Goal: Information Seeking & Learning: Learn about a topic

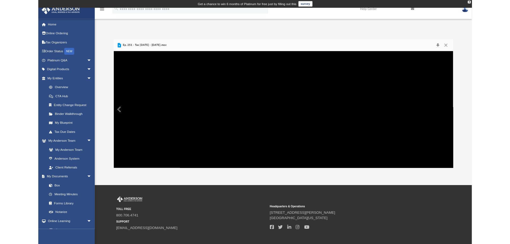
scroll to position [118, 398]
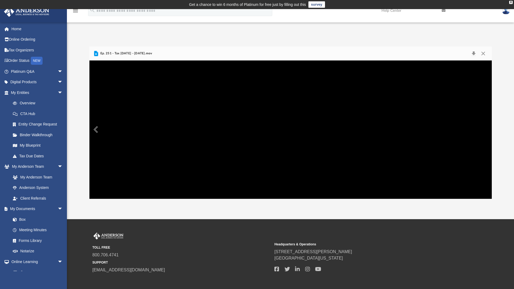
click at [273, 111] on video "File preview" at bounding box center [290, 129] width 402 height 201
click at [489, 229] on button "Exit fullscreen" at bounding box center [483, 223] width 12 height 11
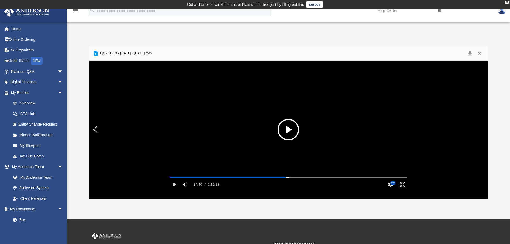
scroll to position [21, 0]
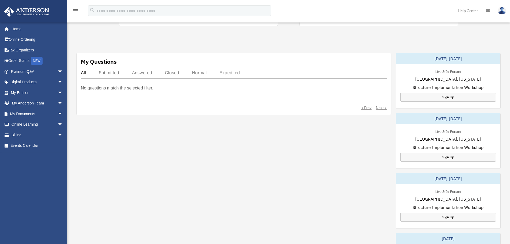
scroll to position [161, 0]
click at [500, 10] on img at bounding box center [502, 11] width 8 height 8
click at [58, 122] on span "arrow_drop_down" at bounding box center [63, 124] width 11 height 11
click at [41, 158] on link "Resources" at bounding box center [38, 156] width 63 height 11
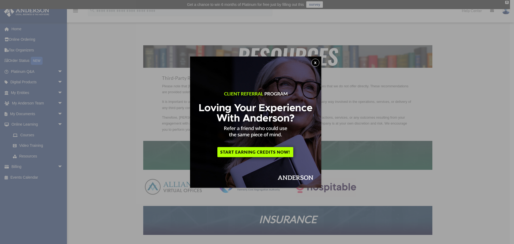
click at [317, 60] on button "x" at bounding box center [315, 63] width 8 height 8
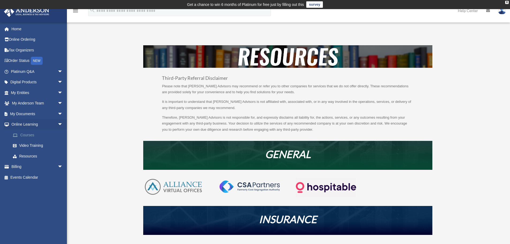
click at [23, 135] on link "Courses" at bounding box center [38, 134] width 63 height 11
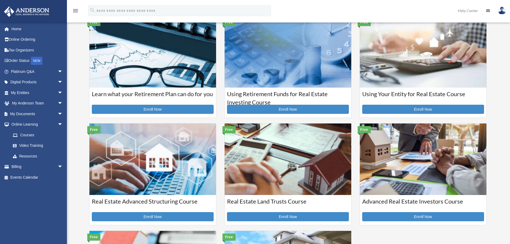
scroll to position [161, 0]
